Goal: Use online tool/utility

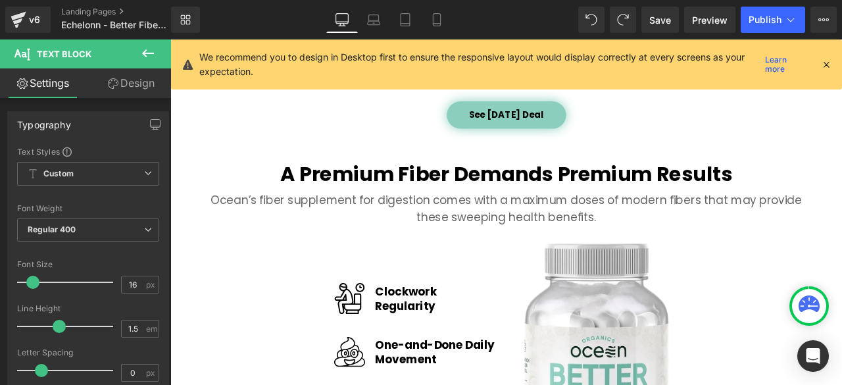
scroll to position [1880, 2]
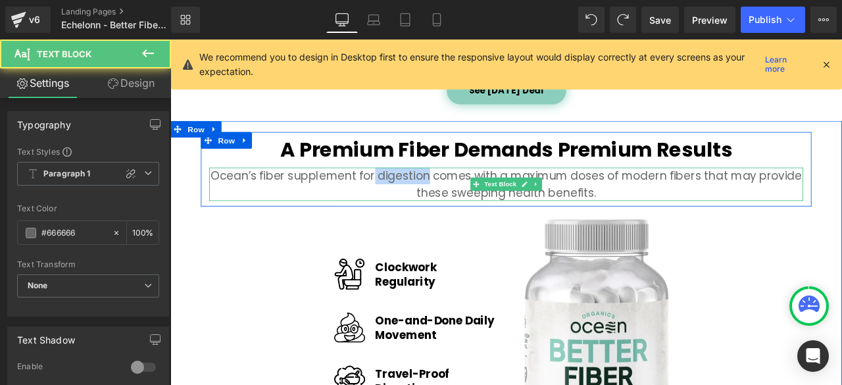
drag, startPoint x: 472, startPoint y: 201, endPoint x: 396, endPoint y: 199, distance: 75.7
click at [406, 198] on p "Ocean’s fiber supplement for digestion comes with a maximum doses of modern fib…" at bounding box center [568, 210] width 704 height 39
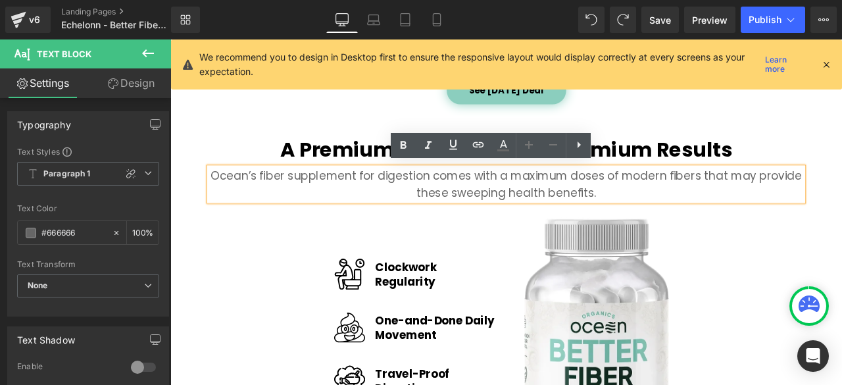
click at [318, 199] on p "Ocean’s fiber supplement for digestion comes with a maximum doses of modern fib…" at bounding box center [568, 210] width 704 height 39
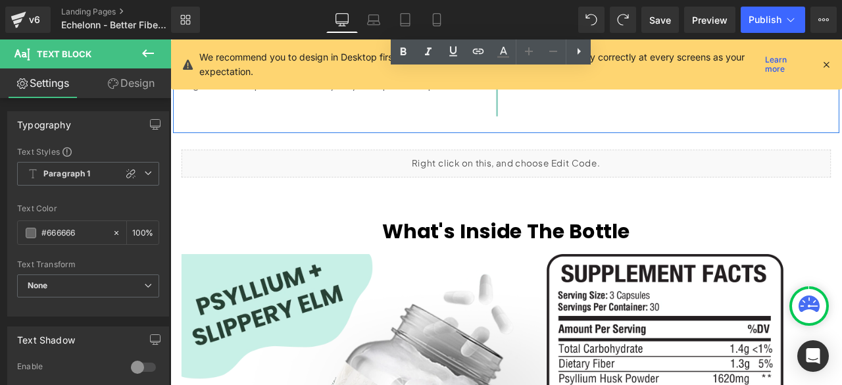
scroll to position [3262, 0]
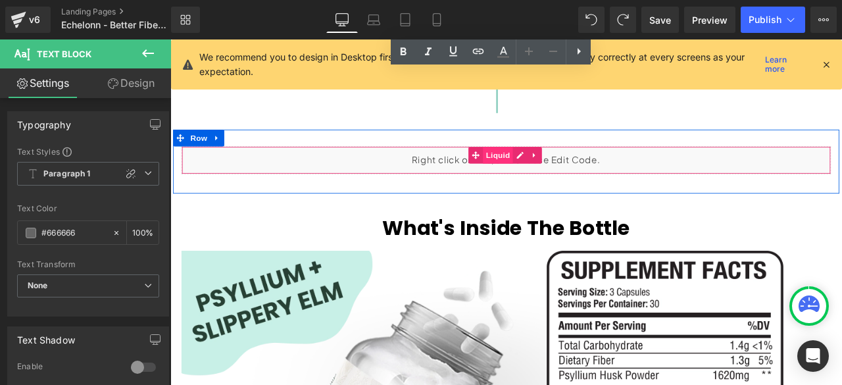
click at [555, 172] on span "Liquid" at bounding box center [559, 176] width 36 height 20
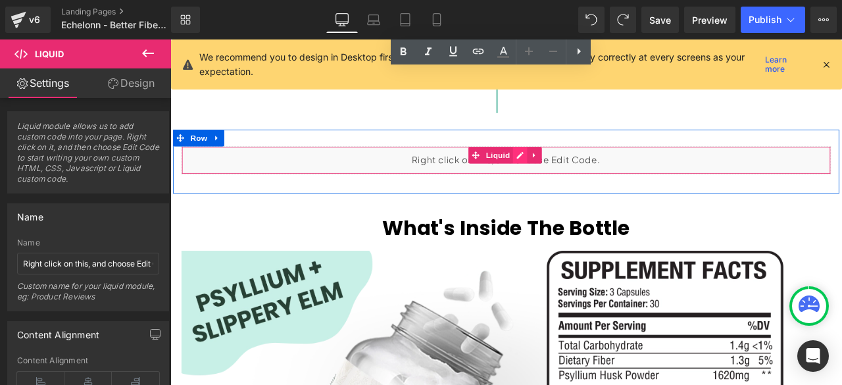
click at [586, 171] on div "Liquid" at bounding box center [569, 182] width 770 height 33
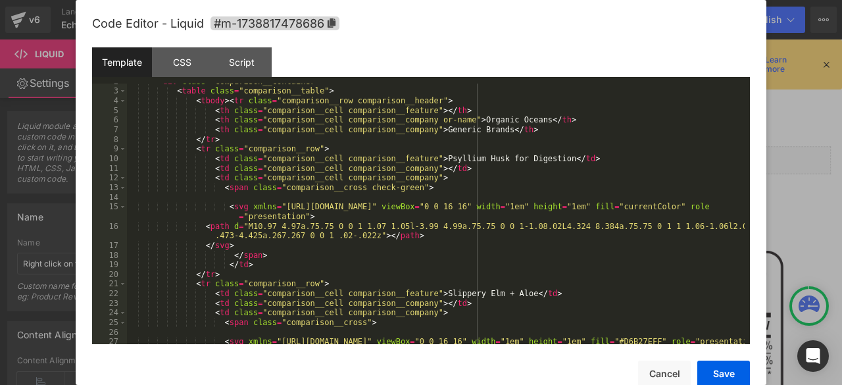
scroll to position [29, 0]
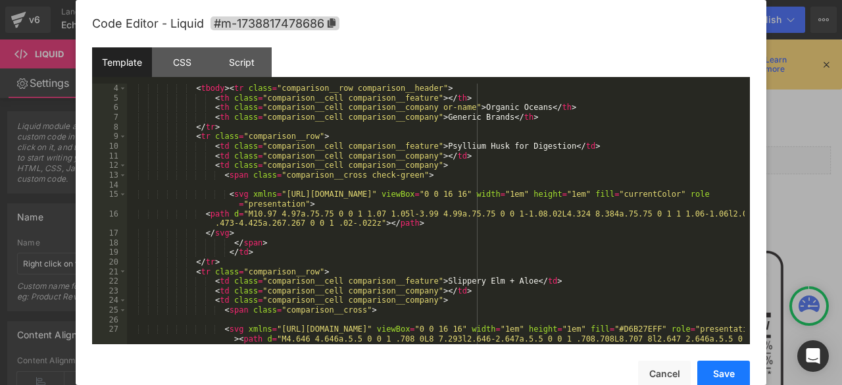
click at [716, 366] on button "Save" at bounding box center [723, 374] width 53 height 26
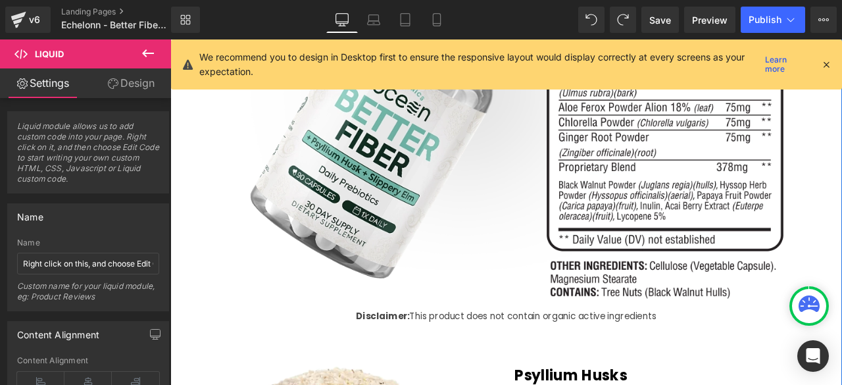
scroll to position [3751, 0]
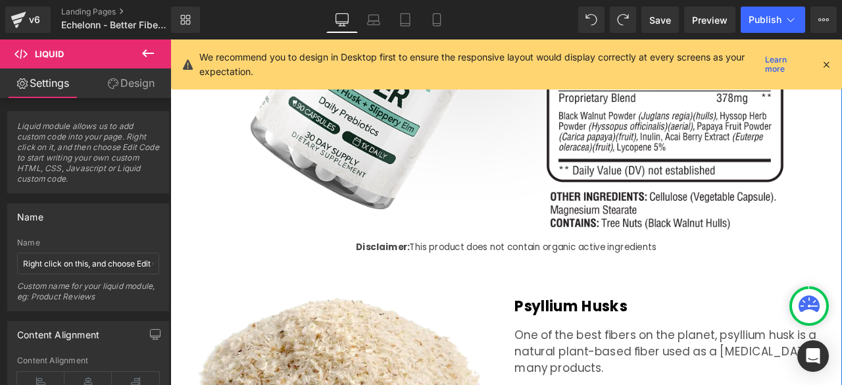
click at [662, 224] on img at bounding box center [569, 42] width 770 height 445
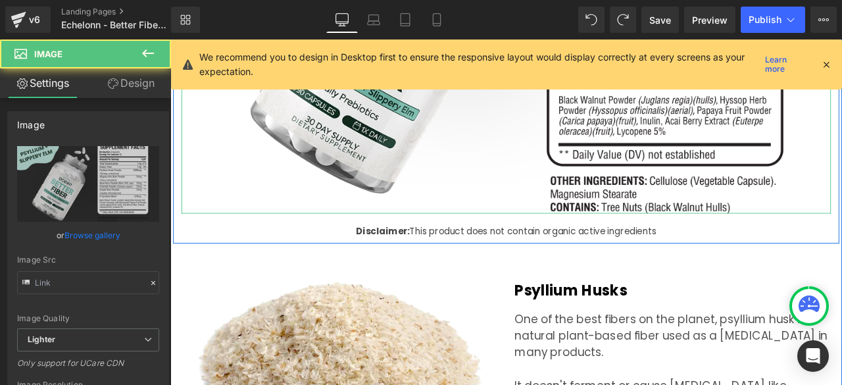
type input "[URL][DOMAIN_NAME]"
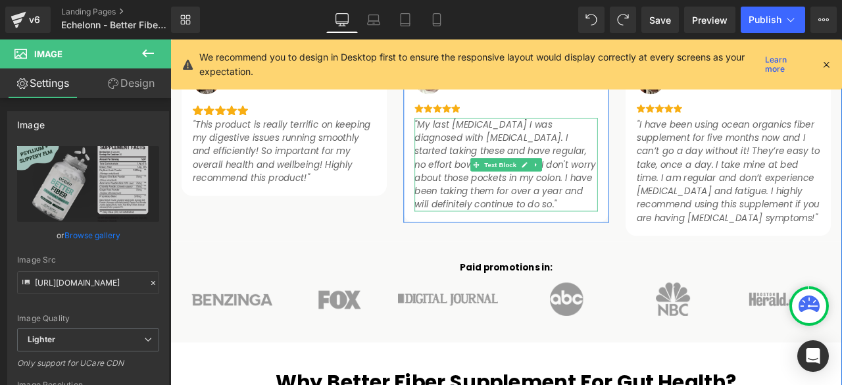
scroll to position [987, 2]
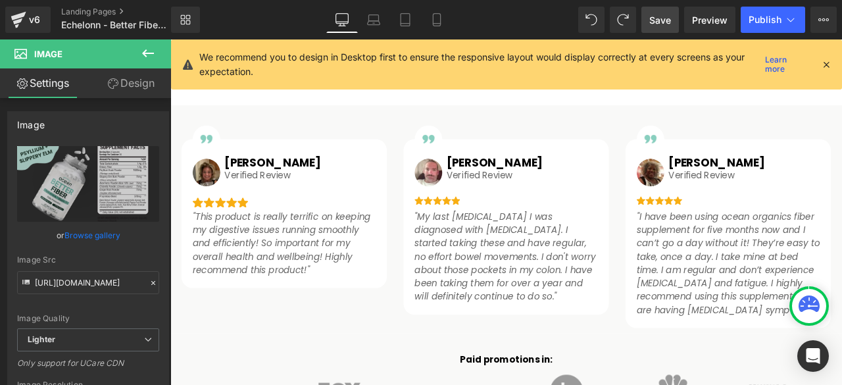
click at [652, 23] on span "Save" at bounding box center [660, 20] width 22 height 14
